Goal: Task Accomplishment & Management: Use online tool/utility

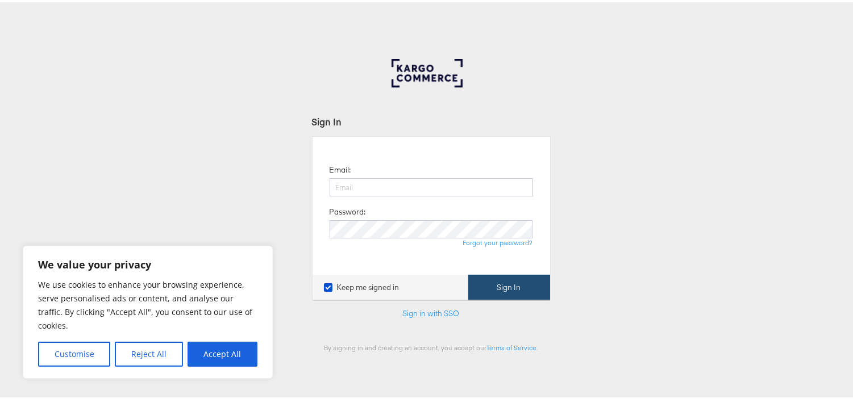
type input "[EMAIL_ADDRESS][PERSON_NAME][DOMAIN_NAME]"
click at [523, 292] on button "Sign In" at bounding box center [509, 286] width 82 height 26
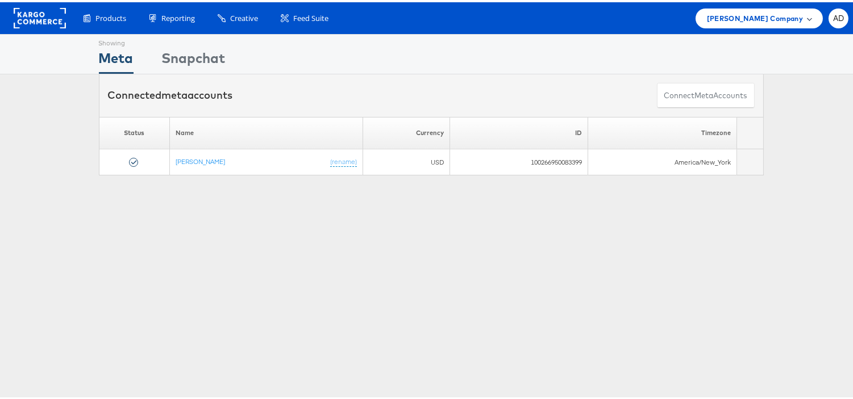
click at [766, 20] on span "[PERSON_NAME] Company" at bounding box center [755, 16] width 96 height 12
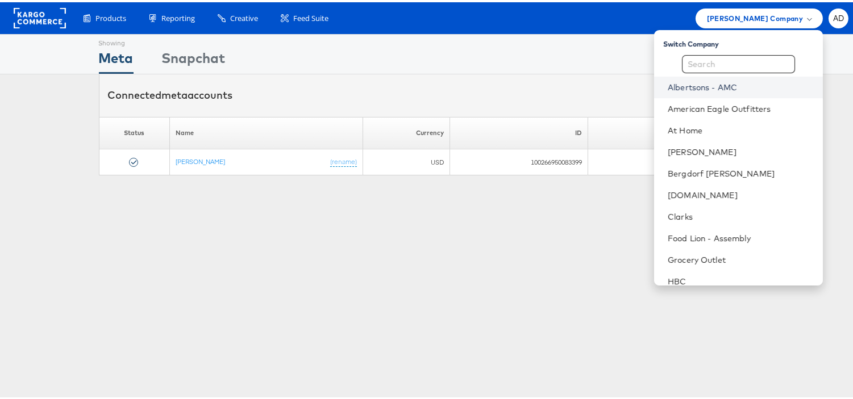
click at [686, 87] on link "Albertsons - AMC" at bounding box center [741, 85] width 146 height 11
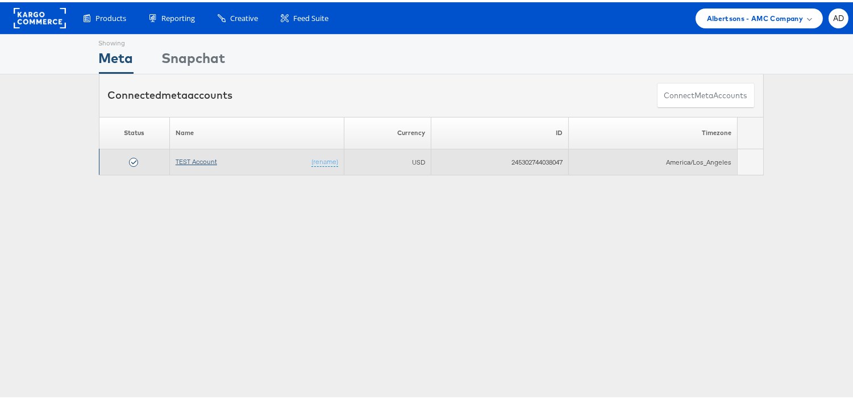
click at [198, 161] on link "TEST Account" at bounding box center [196, 159] width 41 height 9
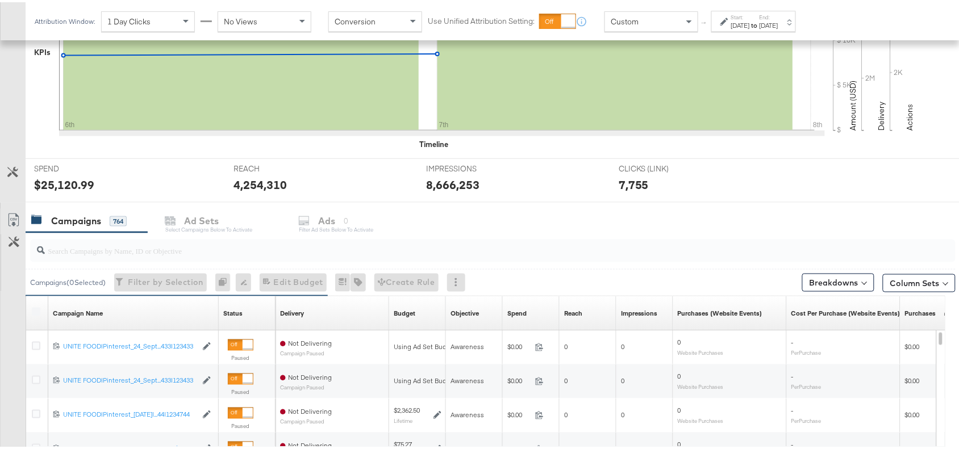
scroll to position [315, 0]
click at [131, 252] on input "search" at bounding box center [458, 243] width 827 height 22
paste input "120230827938750307"
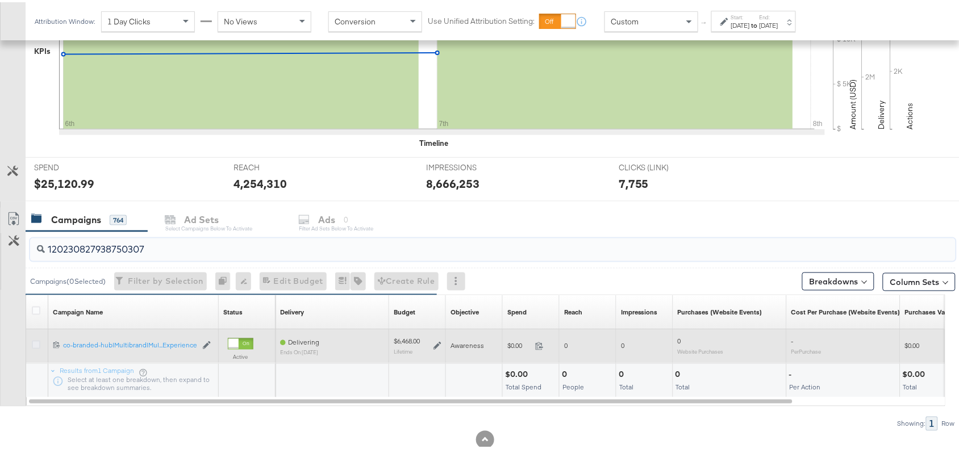
type input "120230827938750307"
click at [33, 341] on icon at bounding box center [36, 343] width 9 height 9
click at [0, 0] on input "checkbox" at bounding box center [0, 0] width 0 height 0
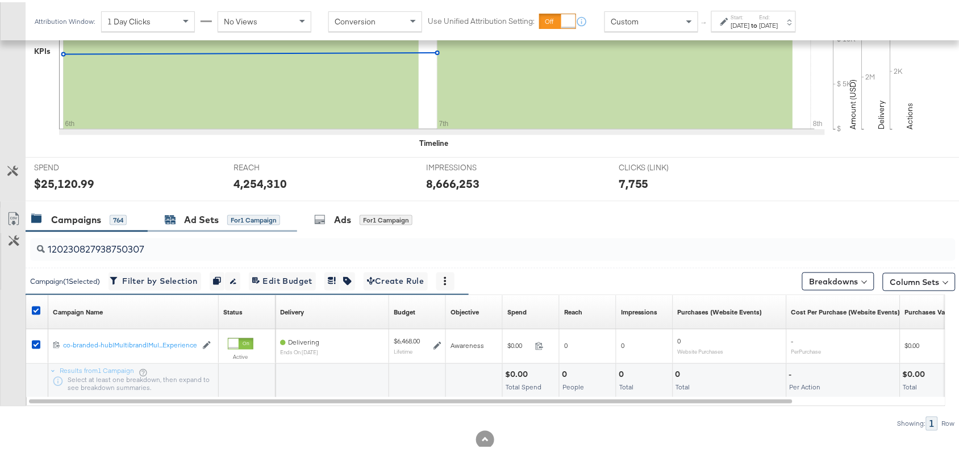
click at [205, 212] on div "Ad Sets" at bounding box center [201, 217] width 35 height 13
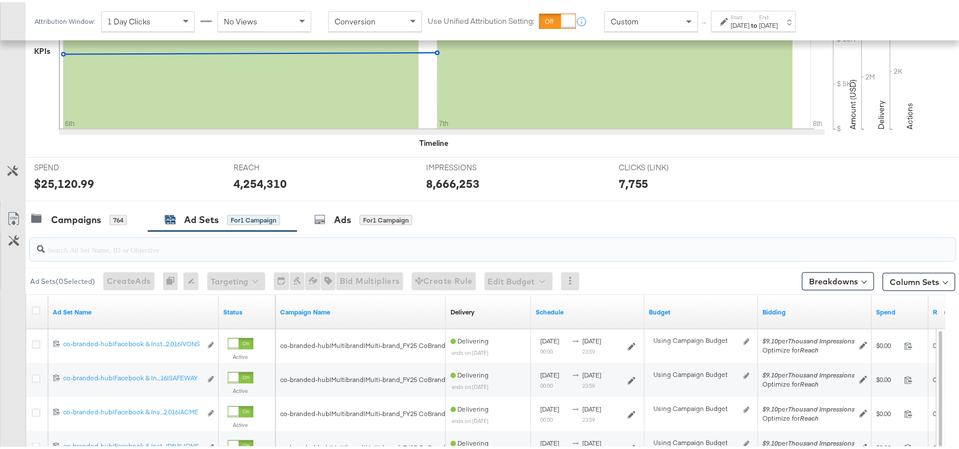
click at [147, 243] on input "search" at bounding box center [458, 243] width 827 height 22
paste input "co-branded-hub|Facebook & Instagram|Social Media|FBIG - Premium Carousel & Prod…"
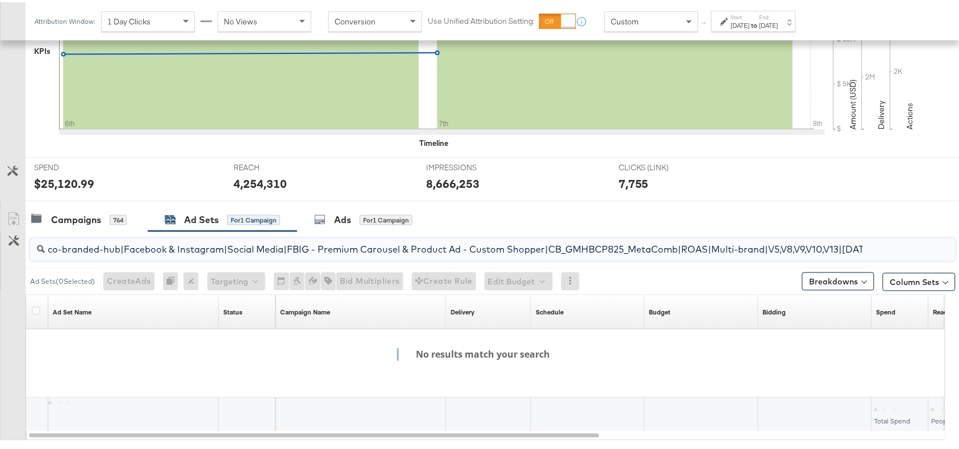
scroll to position [0, 367]
type input "co-branded-hub|Facebook & Instagram|Social Media|FBIG - Premium Carousel & Prod…"
click at [75, 214] on div "Campaigns" at bounding box center [76, 217] width 50 height 13
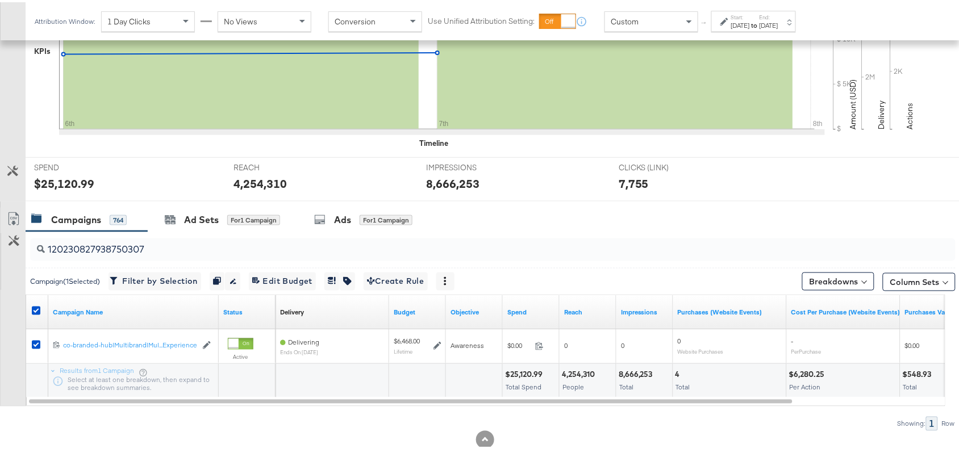
click at [160, 245] on input "120230827938750307" at bounding box center [458, 243] width 827 height 22
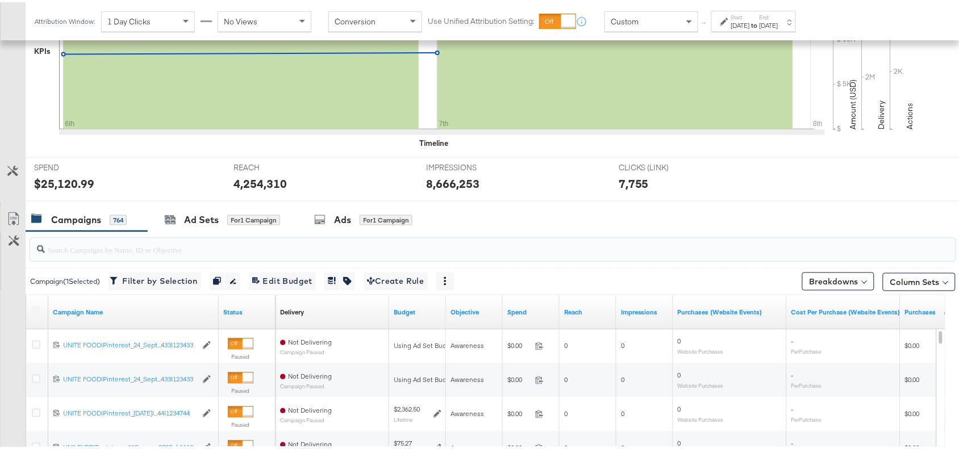
paste input "120230827523830307"
click at [151, 253] on input "search" at bounding box center [458, 243] width 827 height 22
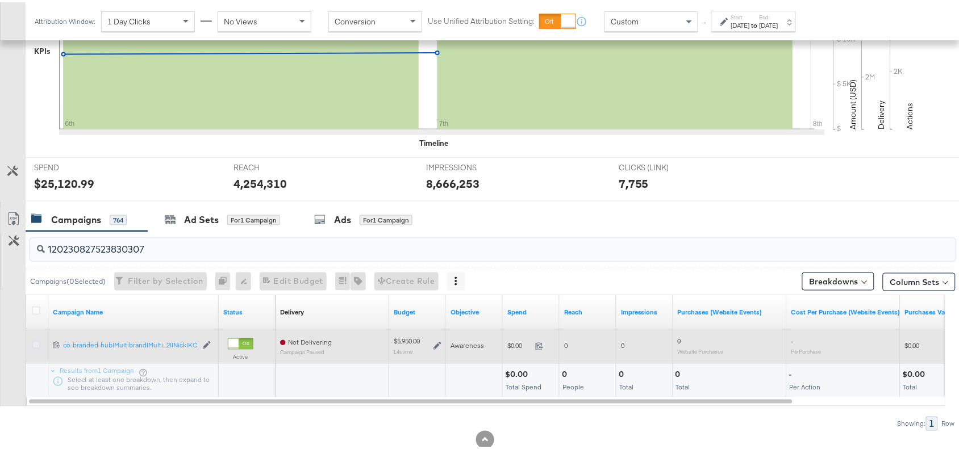
type input "120230827523830307"
click at [35, 344] on icon at bounding box center [36, 343] width 9 height 9
click at [0, 0] on input "checkbox" at bounding box center [0, 0] width 0 height 0
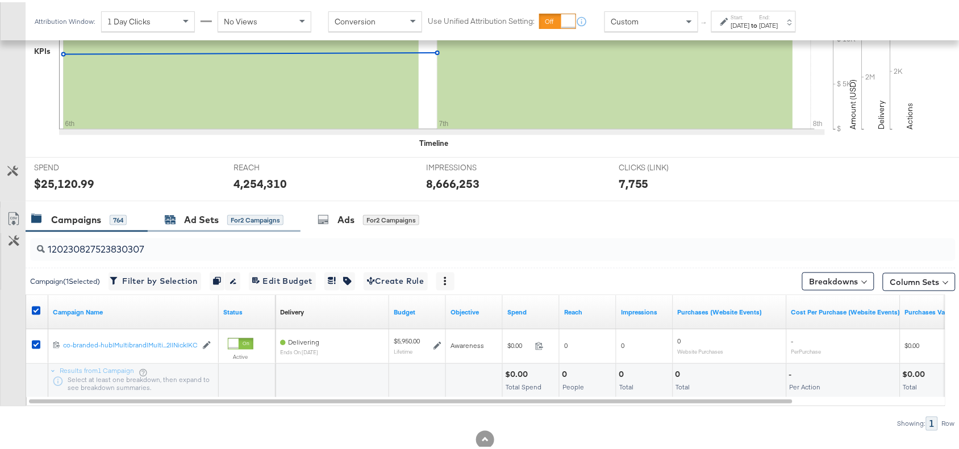
click at [190, 220] on div "Ad Sets" at bounding box center [201, 217] width 35 height 13
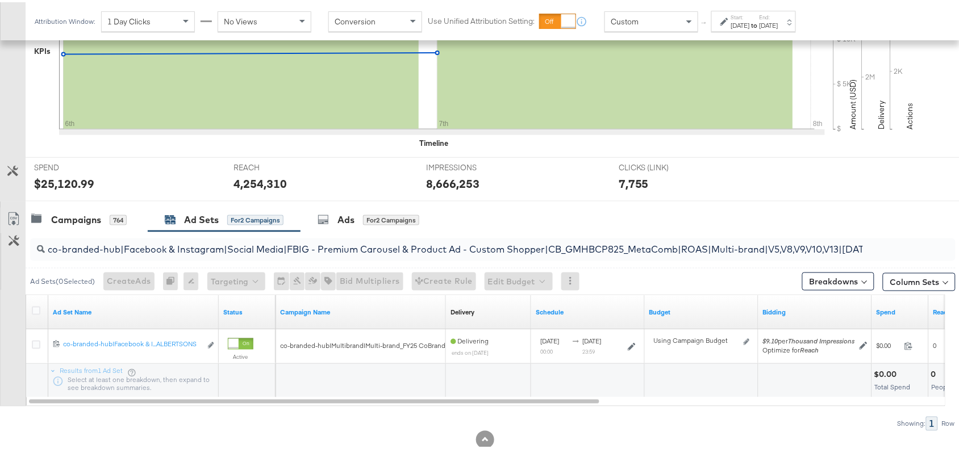
click at [486, 228] on div "Campaigns 764 Ad Sets for 2 Campaigns Ads for 2 Campaigns" at bounding box center [498, 218] width 944 height 24
click at [85, 217] on div "Campaigns" at bounding box center [76, 217] width 50 height 13
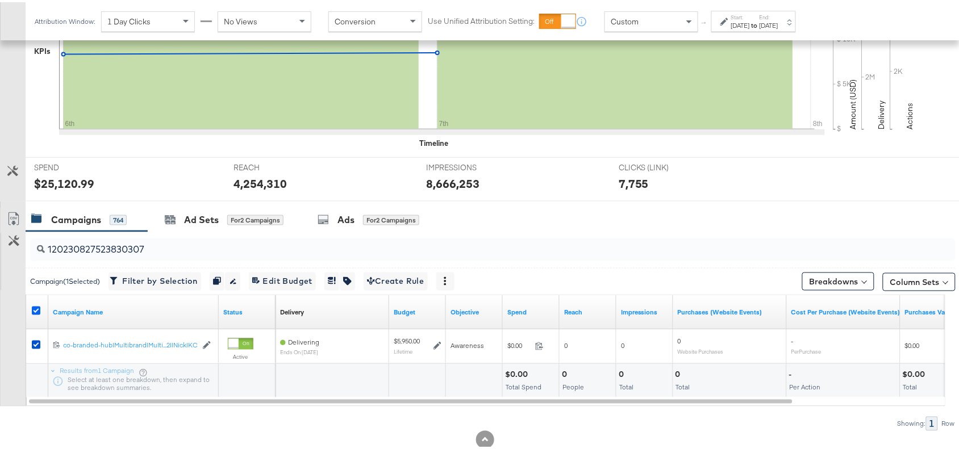
click at [35, 310] on icon at bounding box center [36, 308] width 9 height 9
click at [0, 0] on input "checkbox" at bounding box center [0, 0] width 0 height 0
click at [35, 310] on icon at bounding box center [36, 308] width 9 height 9
click at [0, 0] on input "checkbox" at bounding box center [0, 0] width 0 height 0
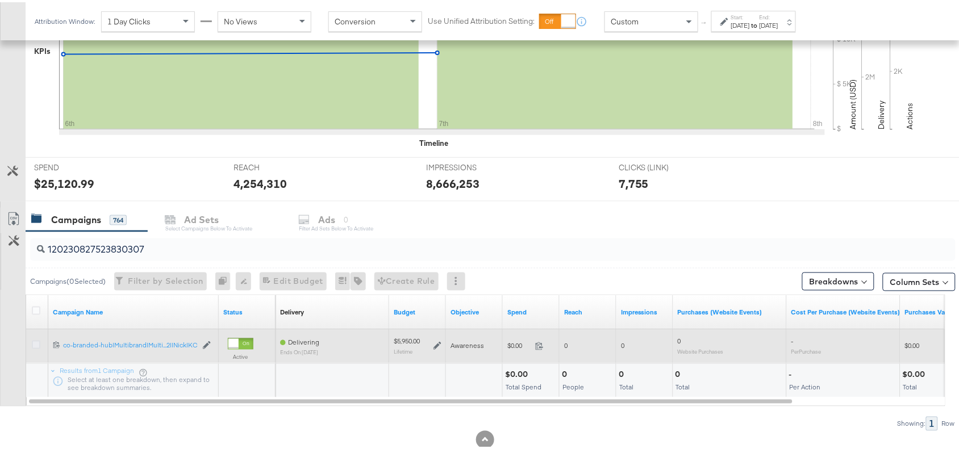
click at [32, 344] on icon at bounding box center [36, 343] width 9 height 9
click at [0, 0] on input "checkbox" at bounding box center [0, 0] width 0 height 0
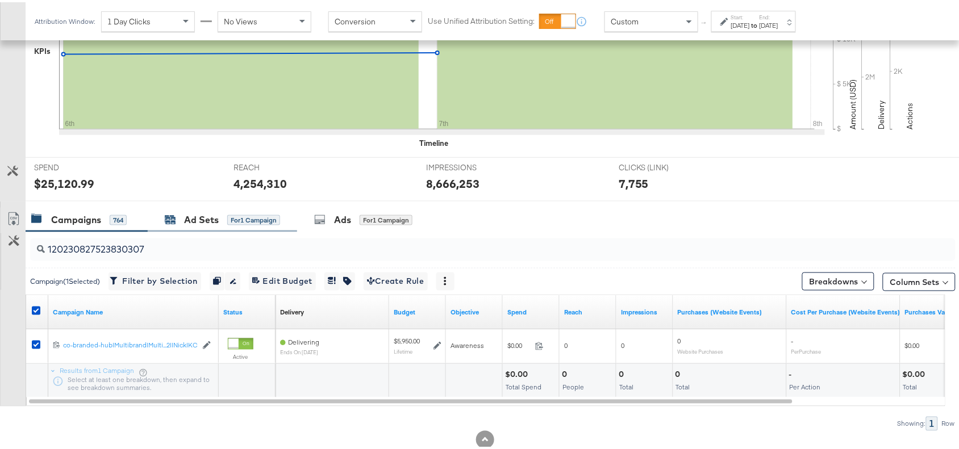
click at [207, 223] on div "Ad Sets" at bounding box center [201, 217] width 35 height 13
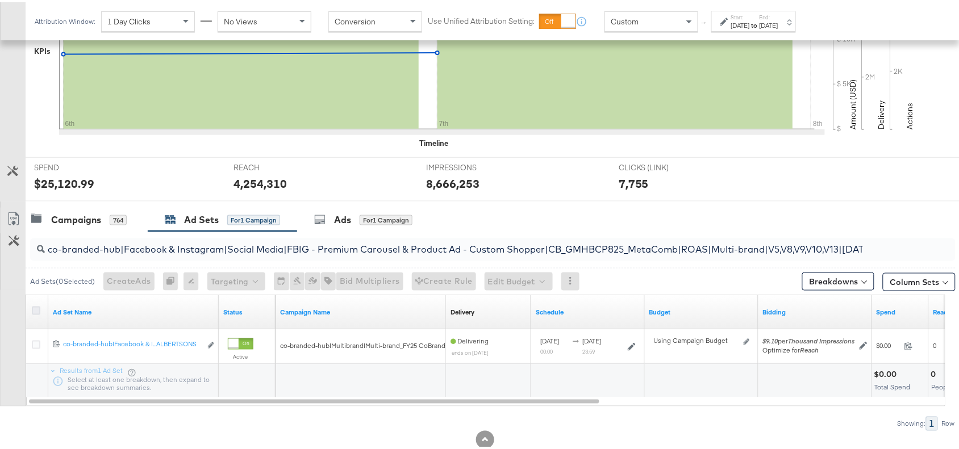
click at [33, 308] on icon at bounding box center [36, 308] width 9 height 9
click at [0, 0] on input "checkbox" at bounding box center [0, 0] width 0 height 0
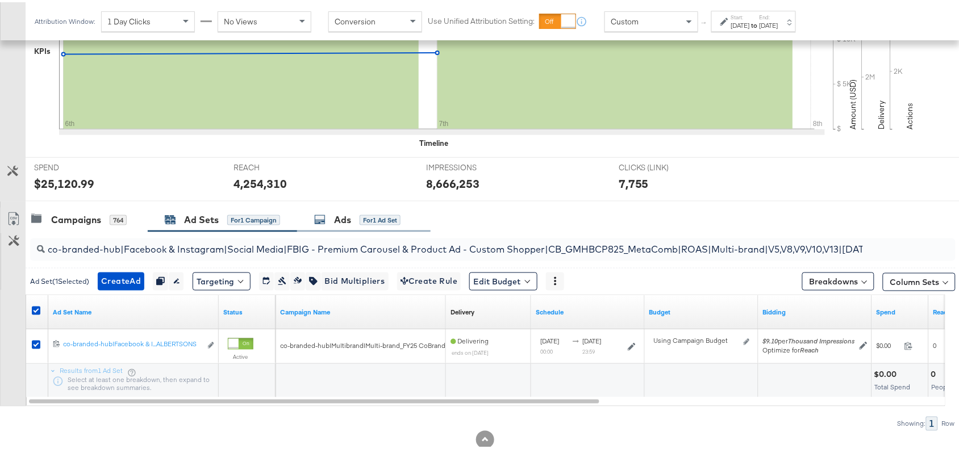
click at [342, 214] on div "Ads" at bounding box center [342, 217] width 17 height 13
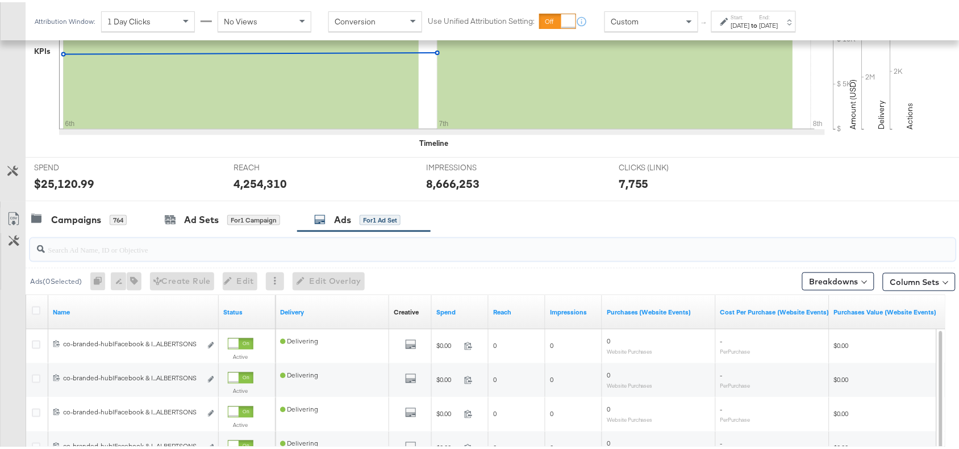
click at [127, 251] on input "search" at bounding box center [458, 243] width 827 height 22
paste input "co-branded-hub|Facebook & Instagram|Social Media|FBIG - Premium Carousel & Prod…"
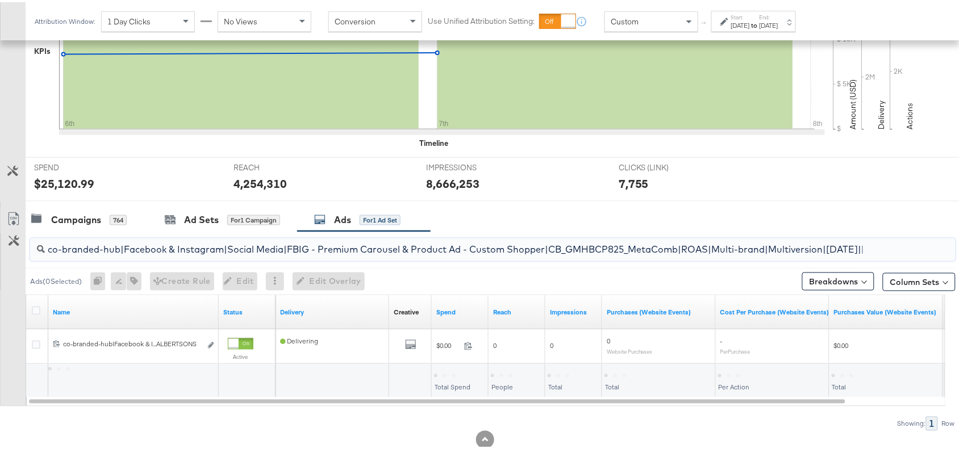
scroll to position [0, 378]
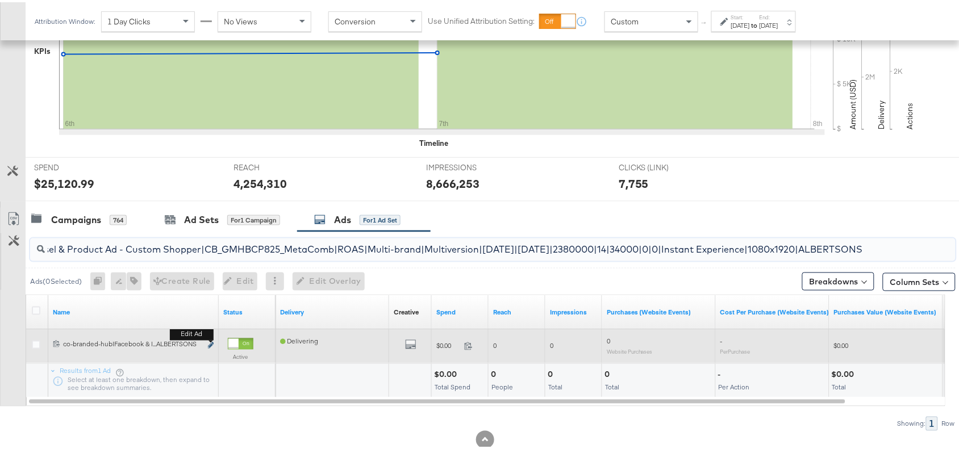
type input "co-branded-hub|Facebook & Instagram|Social Media|FBIG - Premium Carousel & Prod…"
click at [211, 344] on icon "link" at bounding box center [211, 343] width 6 height 6
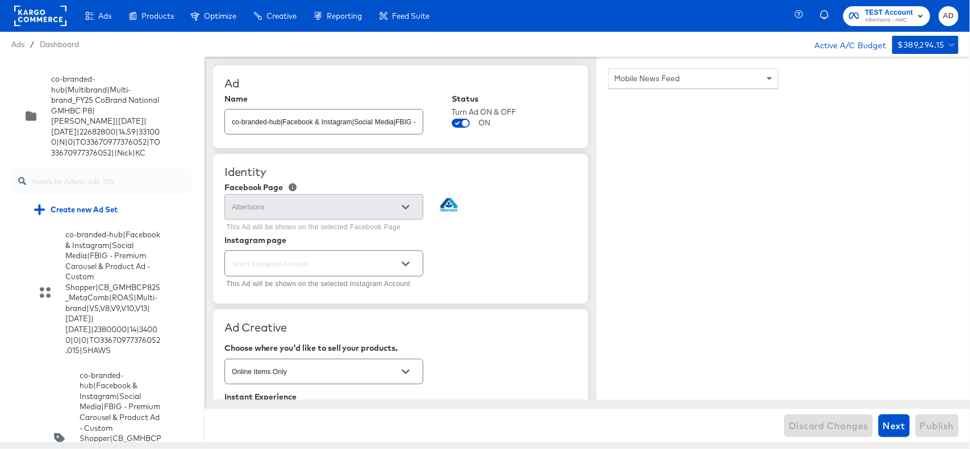
scroll to position [10994, 0]
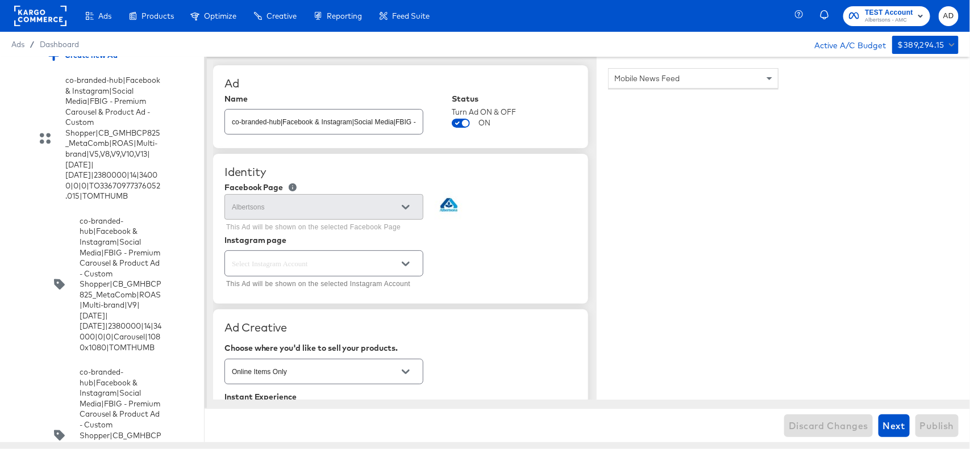
click at [0, 0] on input "checkbox" at bounding box center [0, 0] width 0 height 0
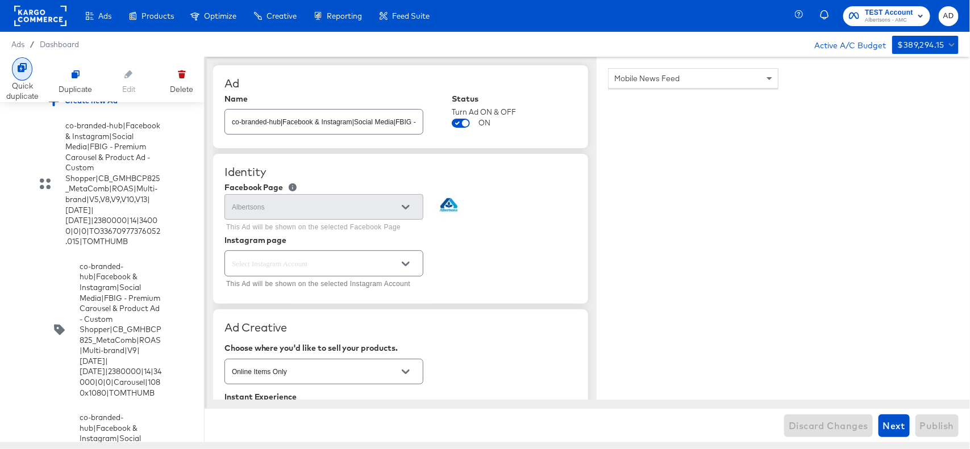
click at [20, 66] on icon at bounding box center [22, 67] width 9 height 9
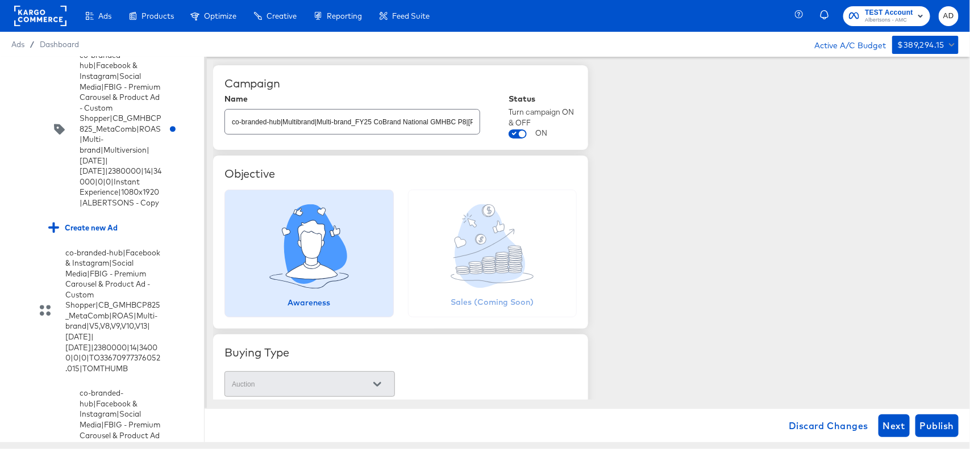
scroll to position [12689, 0]
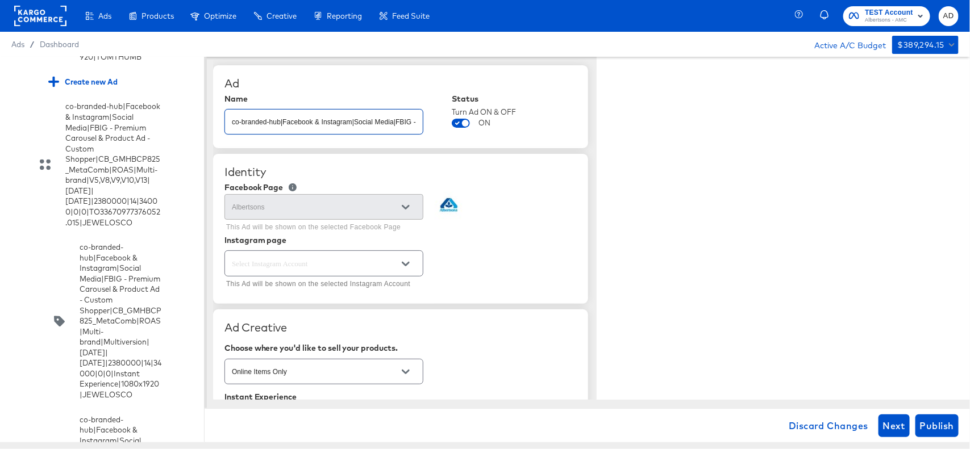
click at [384, 125] on input "co-branded-hub|Facebook & Instagram|Social Media|FBIG - Premium Carousel & Prod…" at bounding box center [324, 117] width 198 height 24
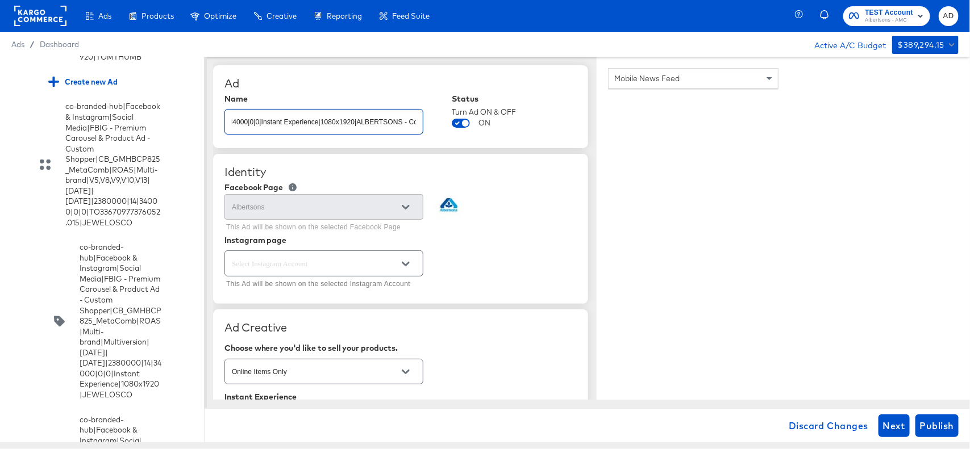
scroll to position [0, 657]
click at [384, 124] on input "co-branded-hub|Facebook & Instagram|Social Media|FBIG - Premium Carousel & Prod…" at bounding box center [324, 117] width 198 height 24
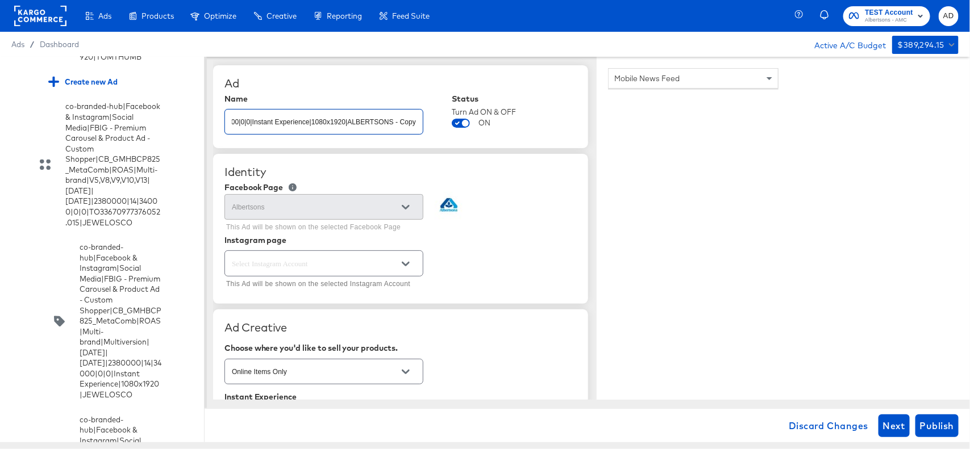
click at [384, 124] on input "co-branded-hub|Facebook & Instagram|Social Media|FBIG - Premium Carousel & Prod…" at bounding box center [324, 117] width 198 height 24
type input "Test"
type textarea "x"
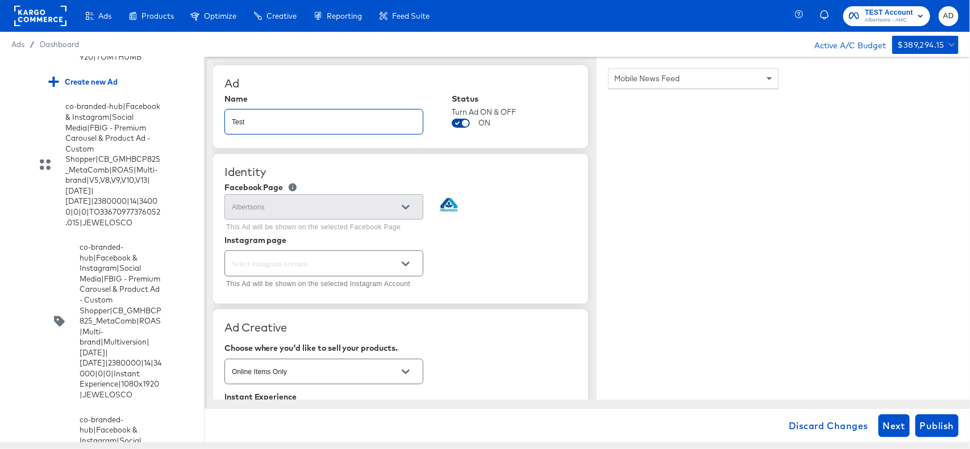
type textarea "x"
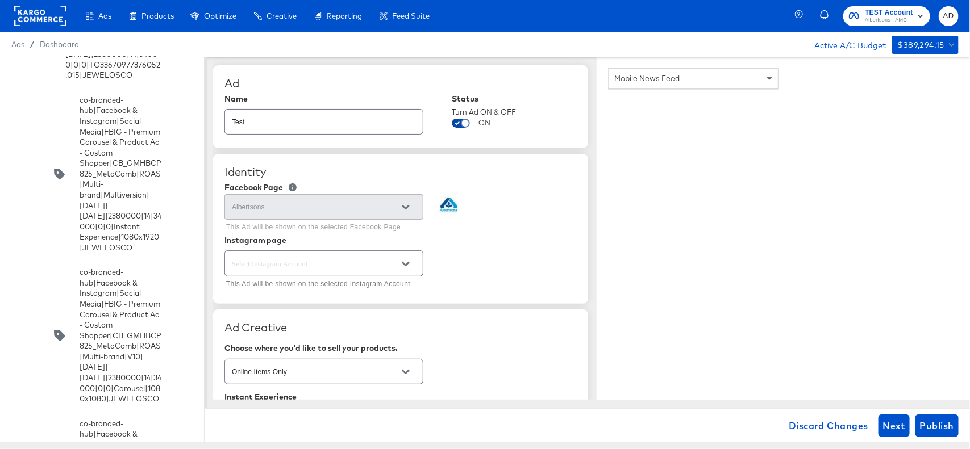
click at [463, 126] on input "checkbox" at bounding box center [465, 125] width 27 height 9
checkbox input "false"
type textarea "x"
click at [937, 427] on span "Publish" at bounding box center [937, 426] width 34 height 16
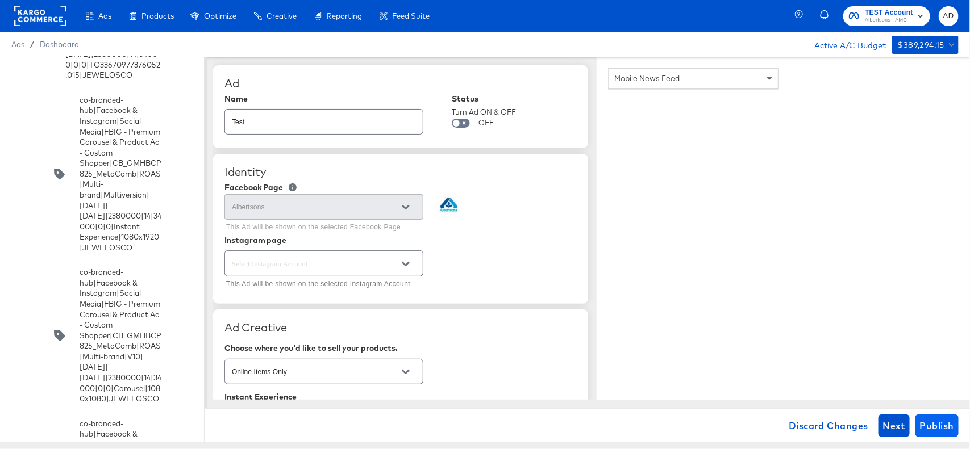
type textarea "x"
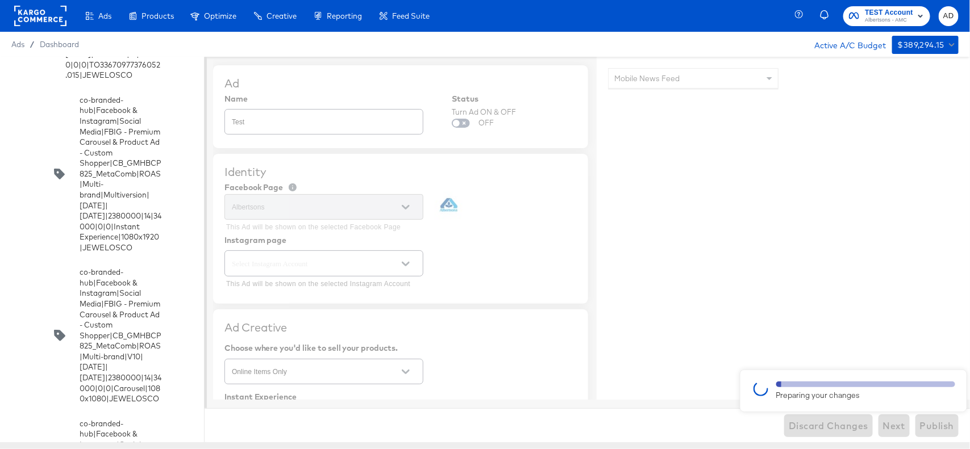
type textarea "x"
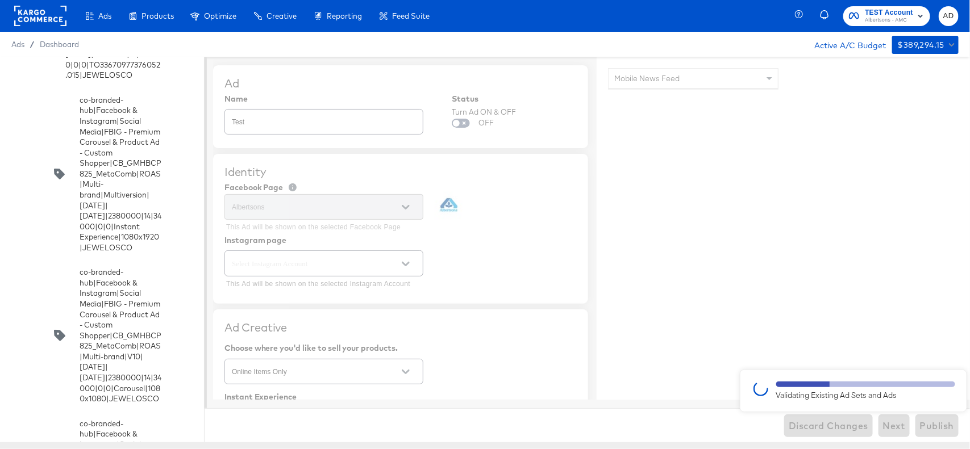
type textarea "x"
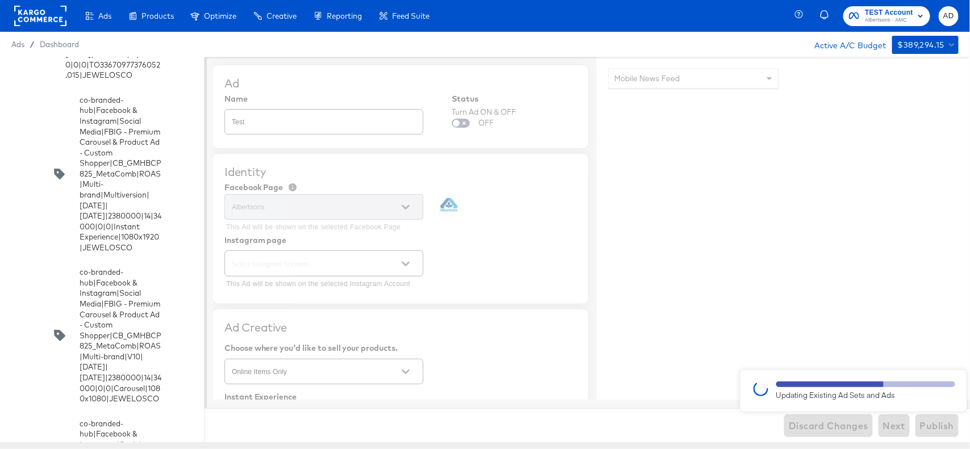
type textarea "x"
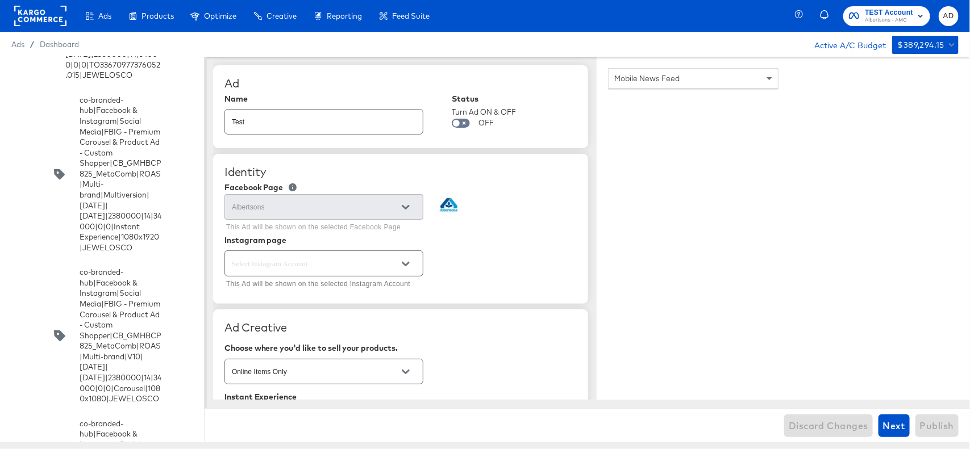
type textarea "x"
click at [367, 126] on input "Test" at bounding box center [324, 117] width 198 height 24
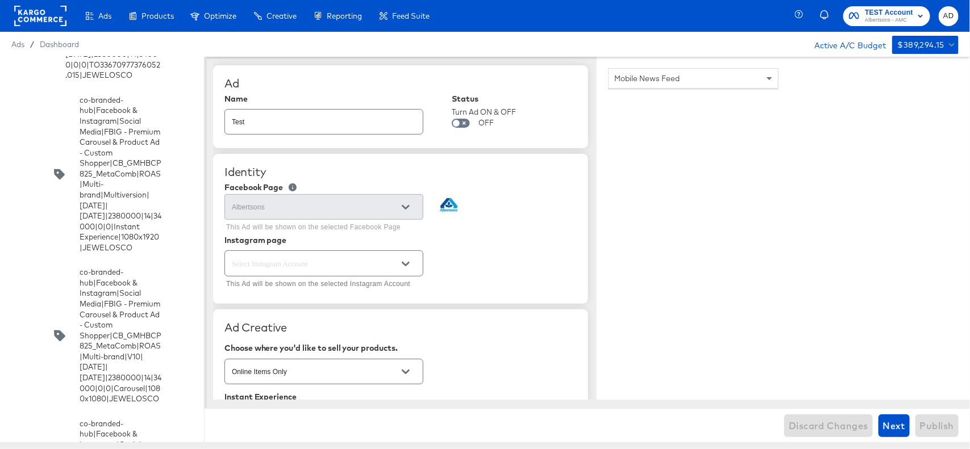
click at [830, 428] on div "Discard Changes Next Publish" at bounding box center [587, 425] width 765 height 34
click at [893, 429] on span "Next" at bounding box center [894, 426] width 22 height 16
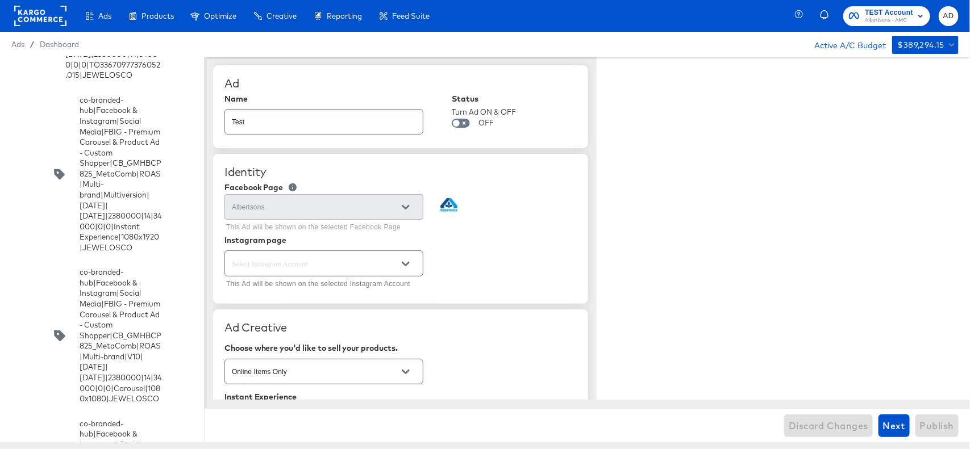
type textarea "x"
click at [814, 436] on div "Discard Changes Next Publish" at bounding box center [587, 425] width 765 height 34
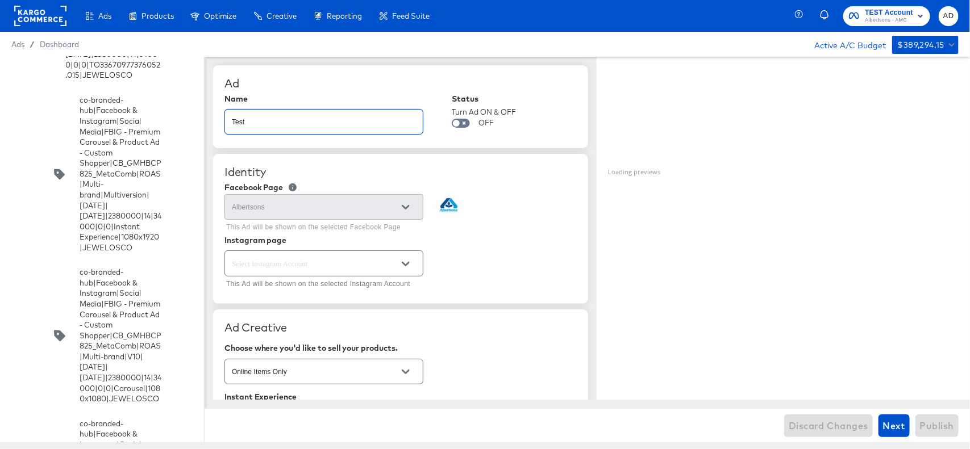
click at [347, 120] on input "Test" at bounding box center [324, 117] width 198 height 24
type input "Test -"
type textarea "x"
click at [808, 424] on div "Discard Changes Next Publish" at bounding box center [587, 425] width 765 height 34
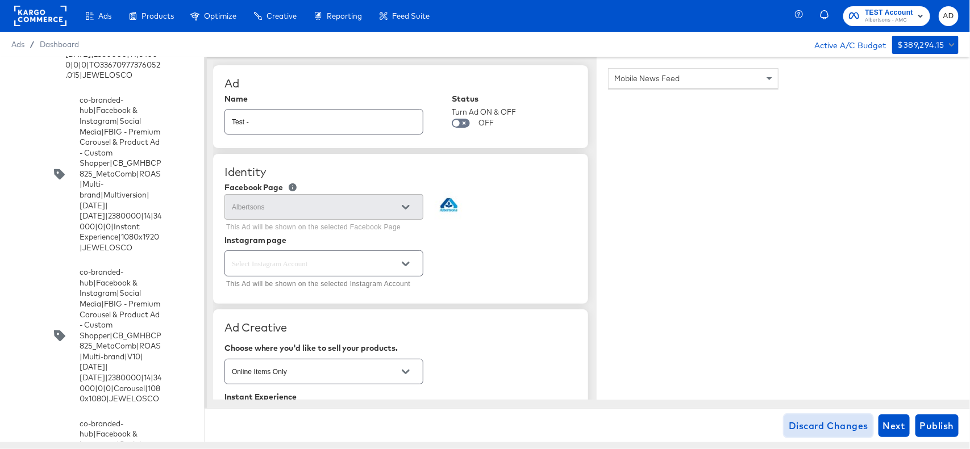
click at [825, 424] on span "Discard Changes" at bounding box center [829, 426] width 80 height 16
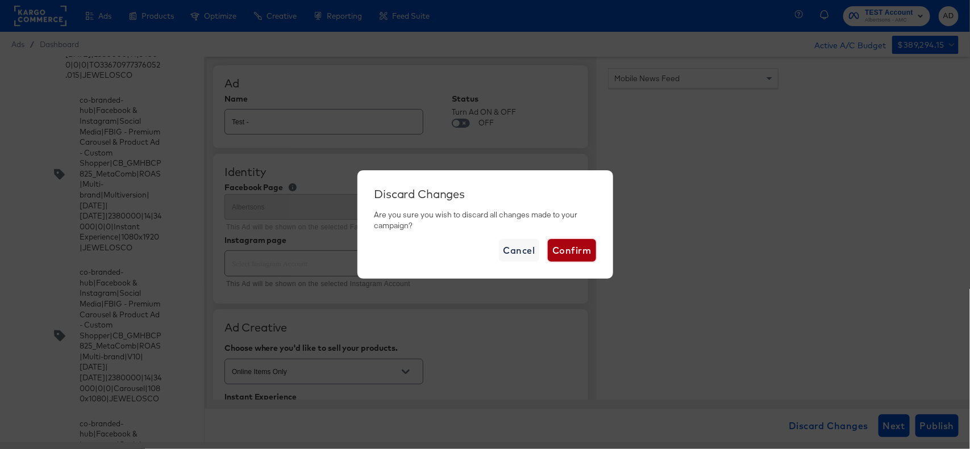
click at [574, 257] on span "Confirm" at bounding box center [571, 251] width 39 height 16
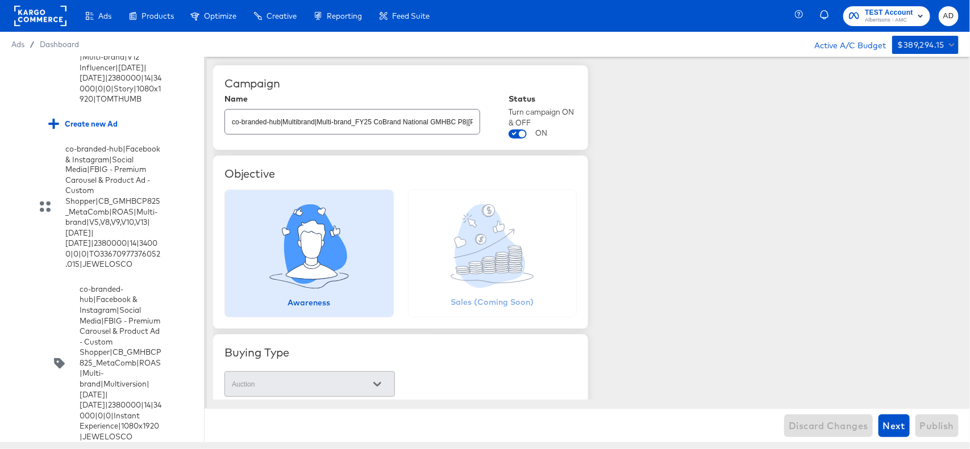
scroll to position [12499, 0]
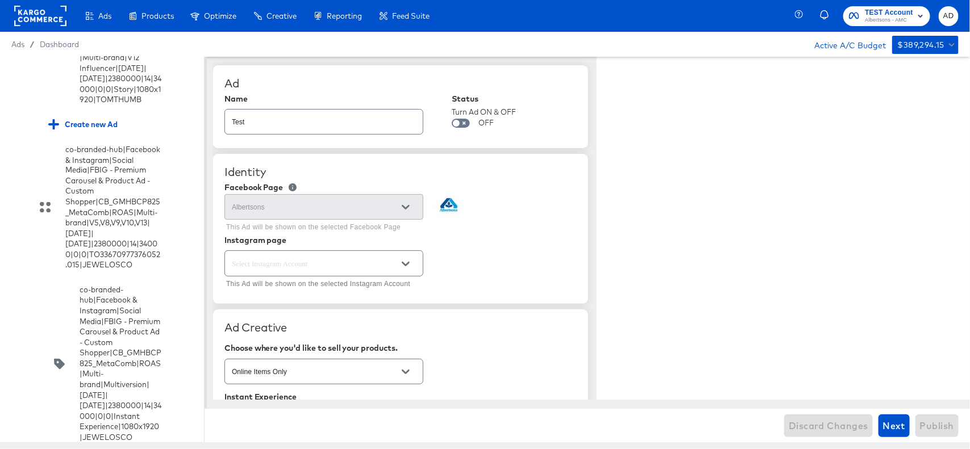
type textarea "x"
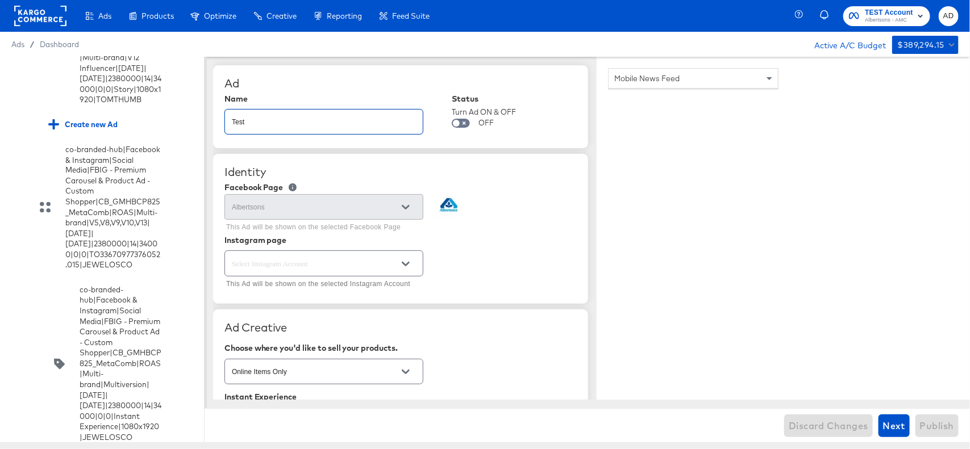
click at [338, 124] on input "Test" at bounding box center [324, 117] width 198 height 24
type input "T"
click at [338, 124] on input "text" at bounding box center [324, 117] width 198 height 24
type input "Untitled Ad"
type textarea "x"
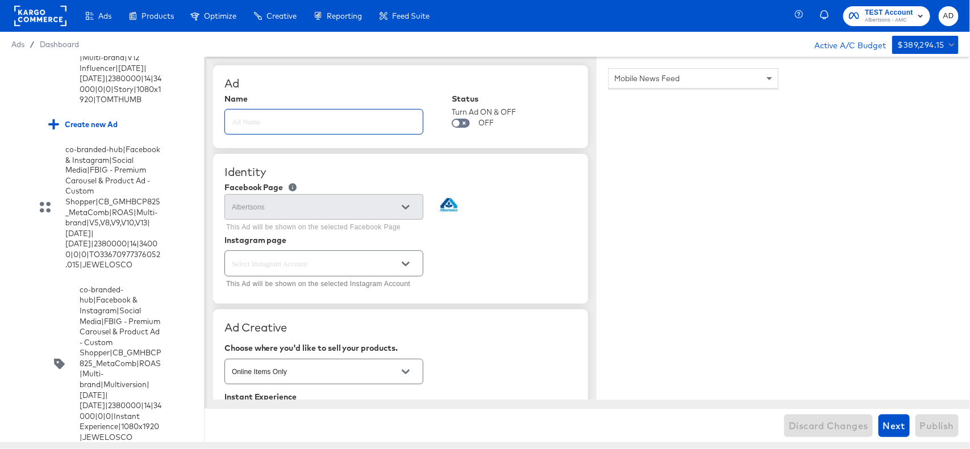
type textarea "x"
click at [844, 424] on span "Discard Changes" at bounding box center [829, 426] width 80 height 16
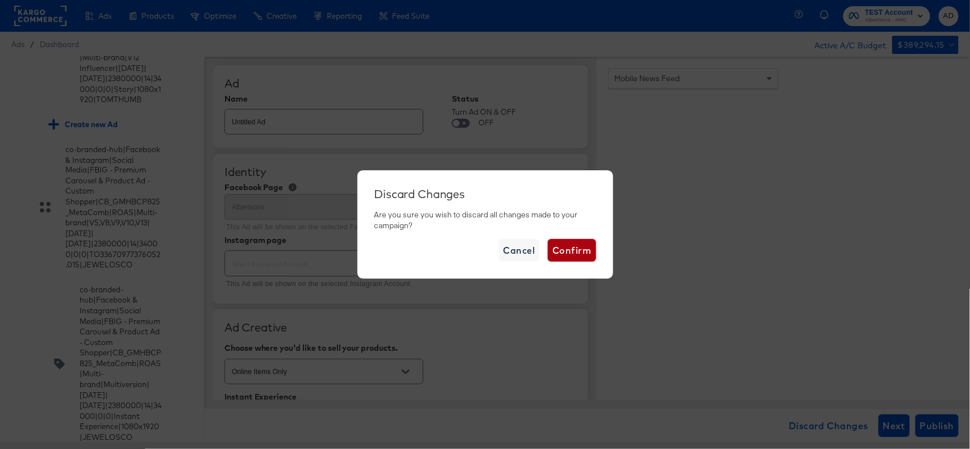
click at [566, 246] on span "Confirm" at bounding box center [571, 251] width 39 height 16
